Goal: Navigation & Orientation: Go to known website

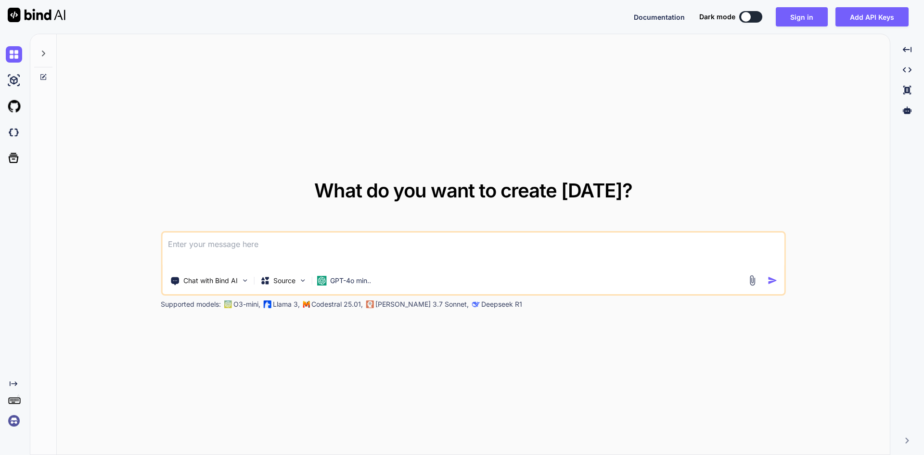
click at [48, 48] on div at bounding box center [43, 50] width 18 height 33
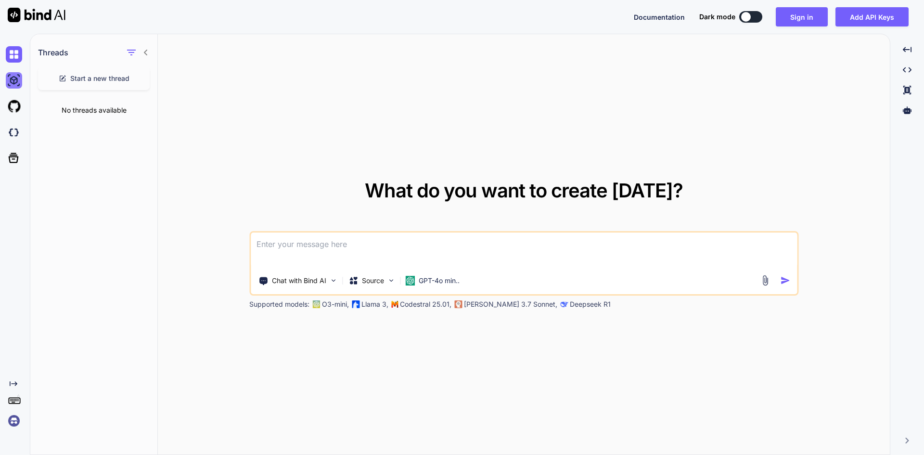
click at [13, 82] on img at bounding box center [14, 80] width 16 height 16
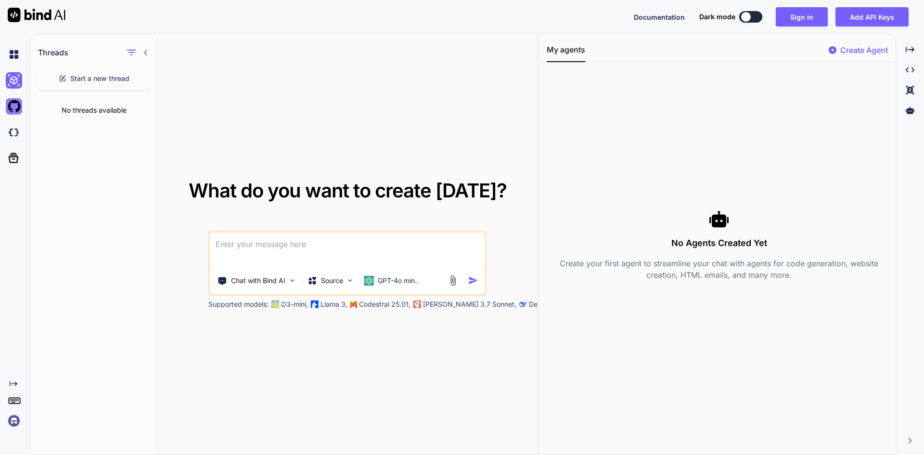
click at [15, 109] on img at bounding box center [14, 106] width 16 height 16
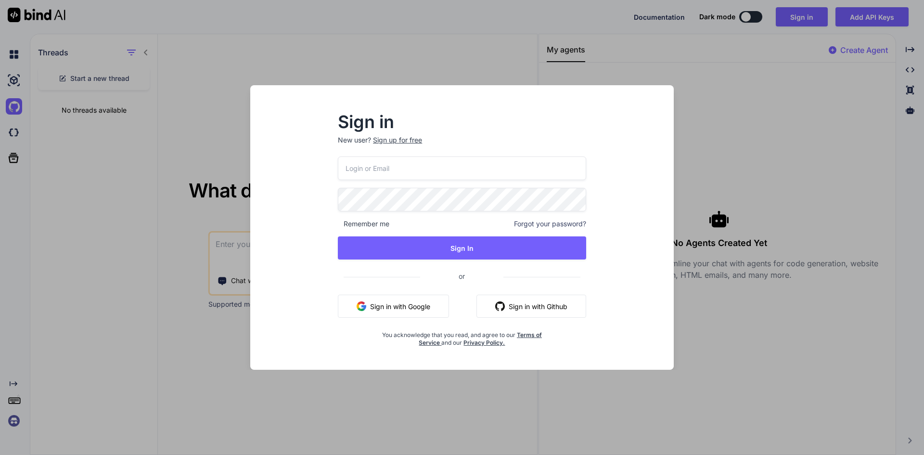
click at [16, 131] on div "Sign in New user? Sign up for free Remember me Forgot your password? Sign In or…" at bounding box center [462, 227] width 924 height 455
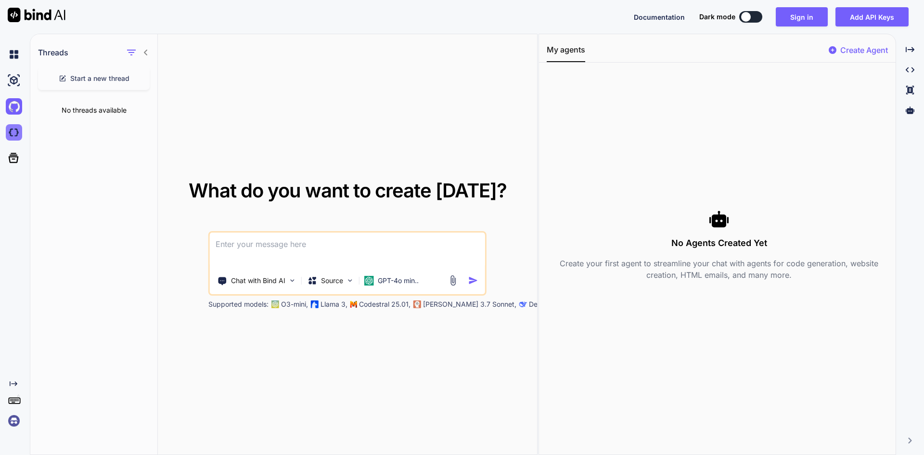
click at [15, 135] on img at bounding box center [14, 132] width 16 height 16
click at [16, 385] on icon "Created with Pixso." at bounding box center [14, 384] width 8 height 8
type textarea "x"
